Goal: Communication & Community: Answer question/provide support

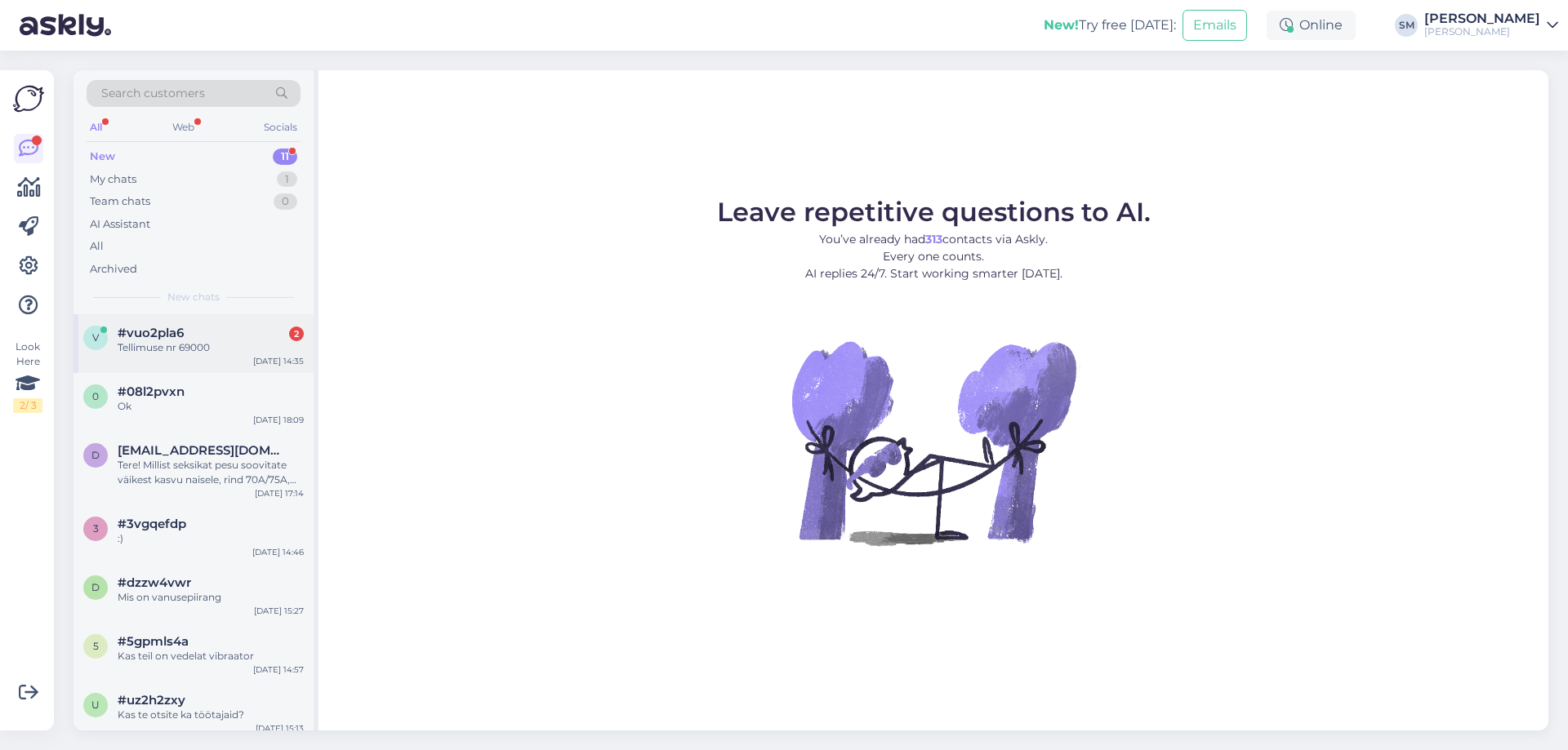
click at [225, 329] on div "#vuo2pla6 2" at bounding box center [210, 333] width 186 height 14
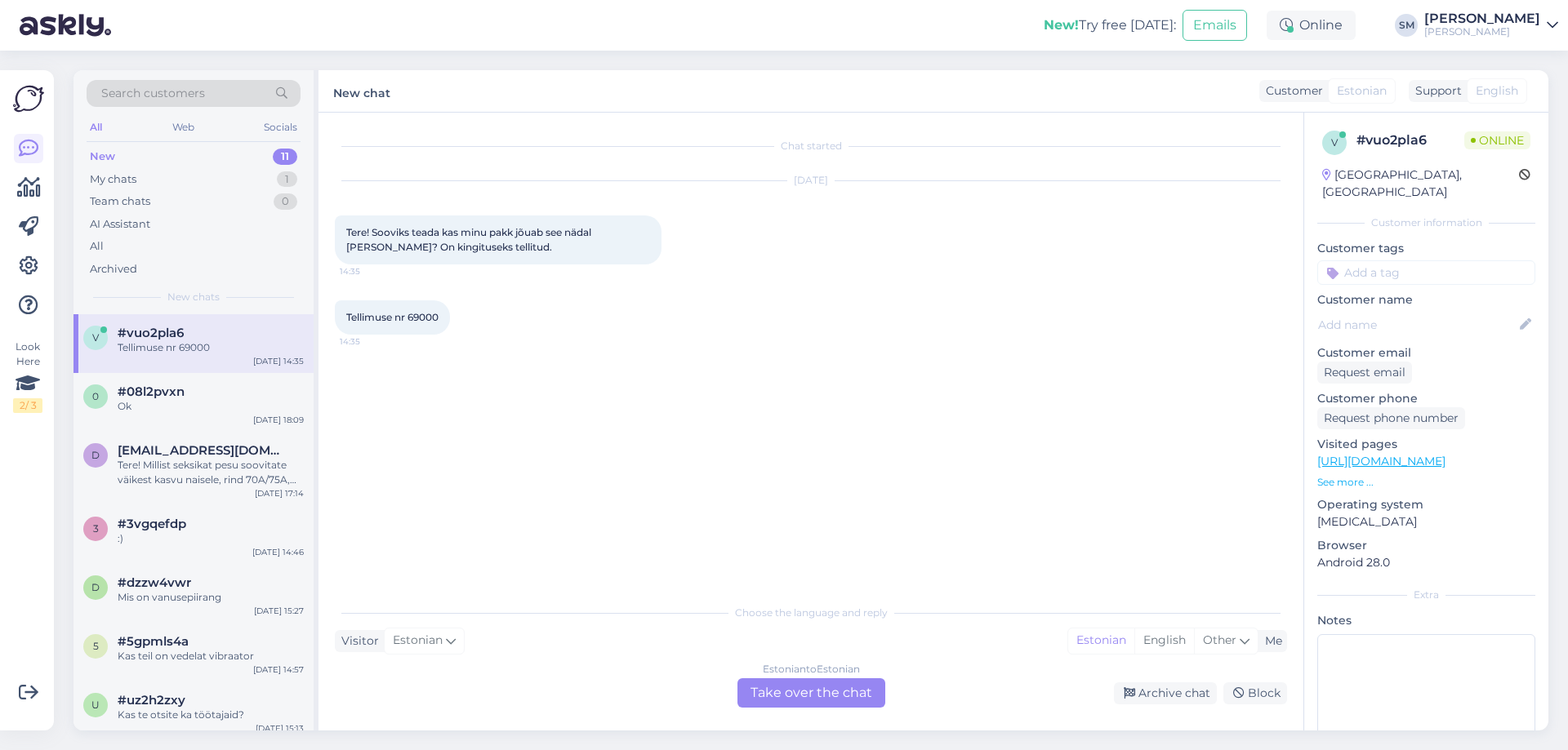
click at [431, 318] on span "Tellimuse nr 69000" at bounding box center [392, 318] width 92 height 13
copy div "69000 14:35"
click at [445, 265] on div "[DATE] Tere! Sooviks teada kas minu pakk jõuab see nädal [PERSON_NAME]? On king…" at bounding box center [811, 222] width 953 height 119
click at [762, 693] on div "Estonian to Estonian Take over the chat" at bounding box center [811, 693] width 148 height 30
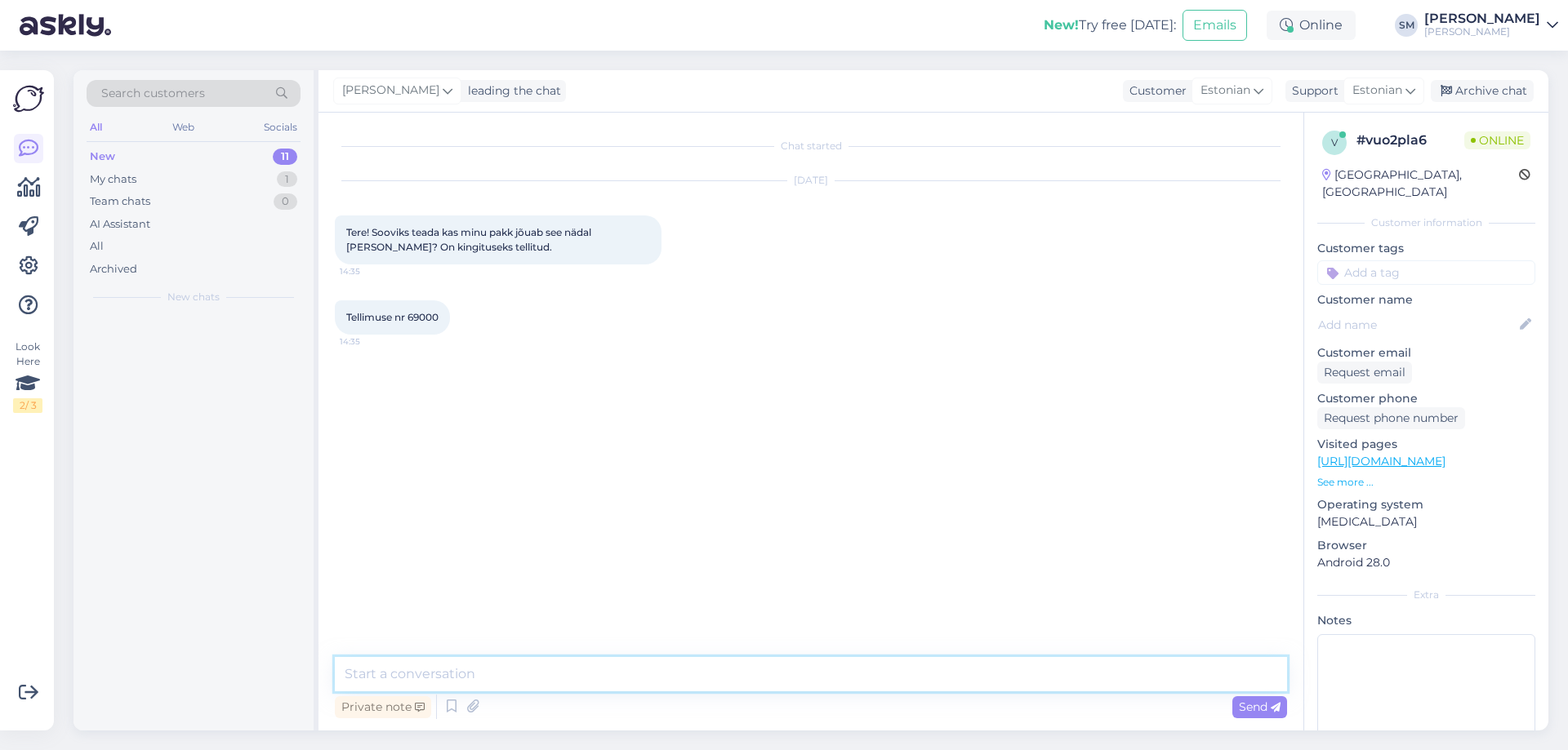
click at [627, 681] on textarea at bounding box center [811, 674] width 953 height 34
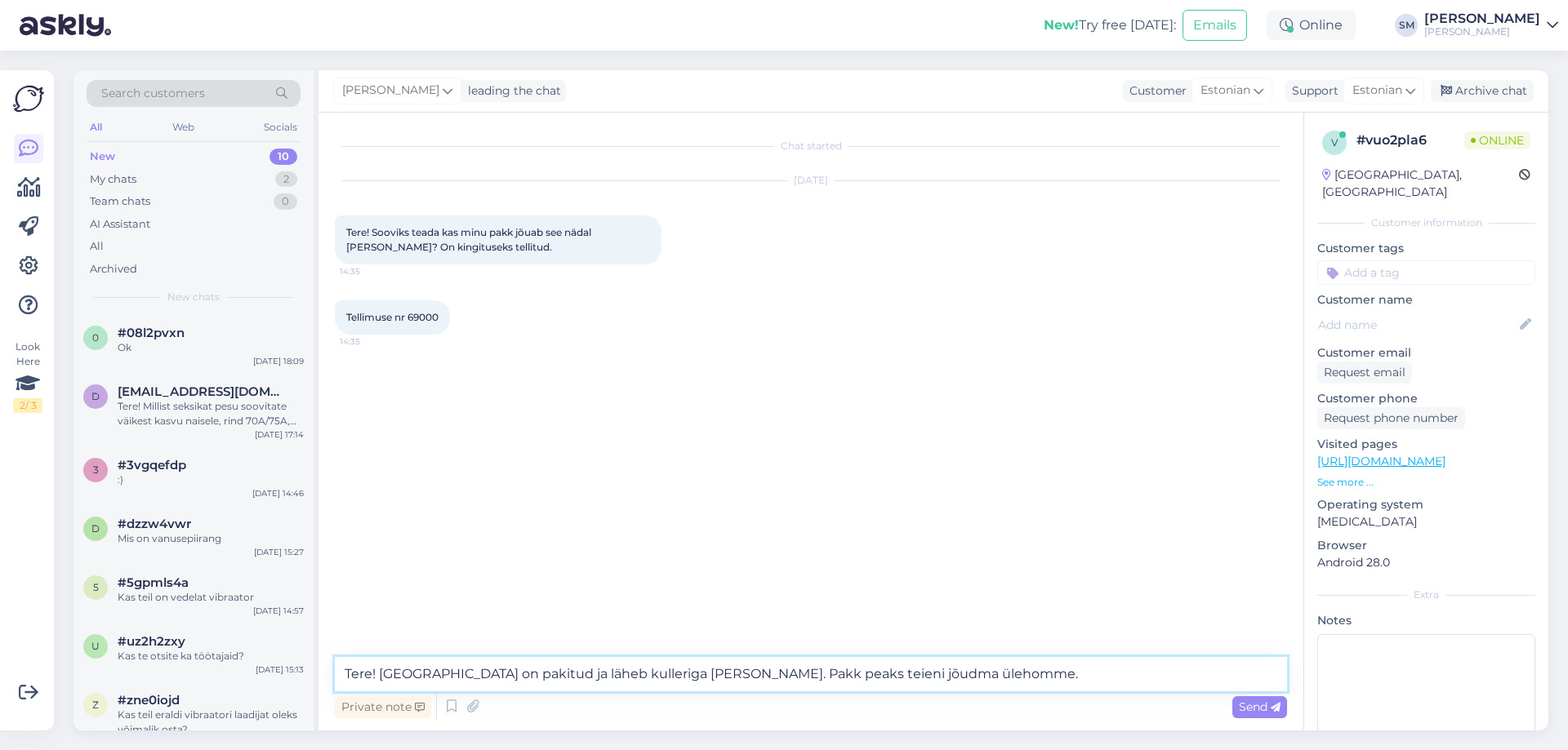
click at [684, 669] on textarea "Tere! [GEOGRAPHIC_DATA] on pakitud ja läheb kulleriga [PERSON_NAME]. Pakk peaks…" at bounding box center [811, 674] width 953 height 34
click at [831, 678] on textarea "Tere! [GEOGRAPHIC_DATA] on pakitud ja läheb kulleriga [PERSON_NAME]. Pakk peaks…" at bounding box center [811, 674] width 953 height 34
type textarea "Tere! [GEOGRAPHIC_DATA] on pakitud ja läheb kulleriga [PERSON_NAME]. Pakk peaks…"
click at [1266, 702] on span "Send" at bounding box center [1260, 707] width 42 height 14
